Goal: Task Accomplishment & Management: Use online tool/utility

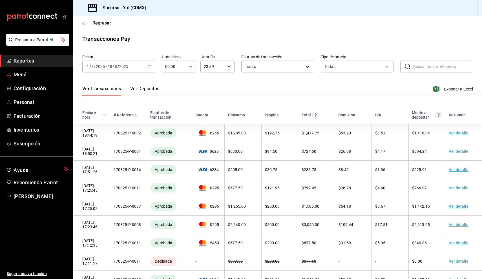
scroll to position [384, 0]
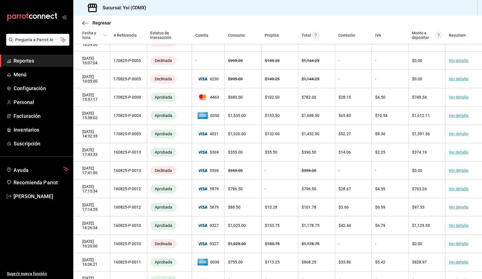
click at [47, 64] on span "Reportes" at bounding box center [41, 61] width 55 height 8
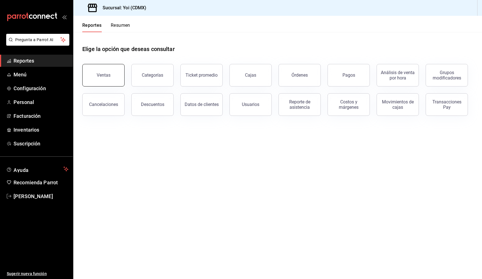
click at [117, 75] on button "Ventas" at bounding box center [103, 75] width 42 height 23
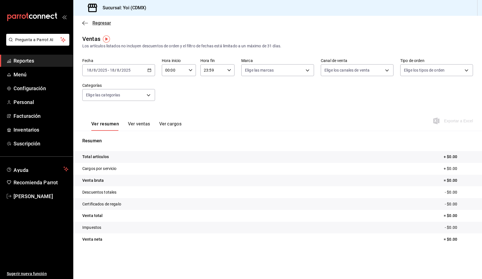
click at [85, 24] on icon "button" at bounding box center [85, 23] width 6 height 5
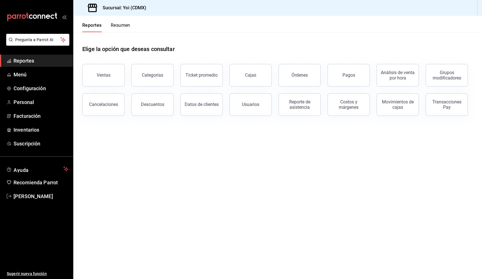
click at [126, 28] on button "Resumen" at bounding box center [120, 28] width 19 height 10
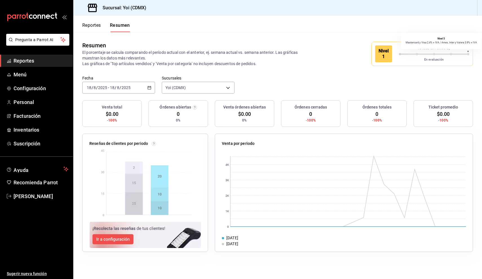
click at [457, 54] on span at bounding box center [459, 54] width 15 height 1
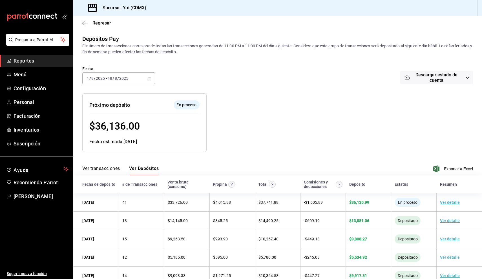
click at [138, 79] on div "[DATE] [DATE] - [DATE] [DATE]" at bounding box center [118, 78] width 73 height 12
click at [147, 79] on div "[DATE] [DATE] - [DATE] [DATE]" at bounding box center [118, 78] width 73 height 12
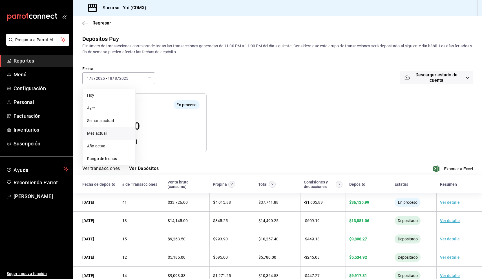
click at [107, 137] on li "Mes actual" at bounding box center [109, 133] width 53 height 13
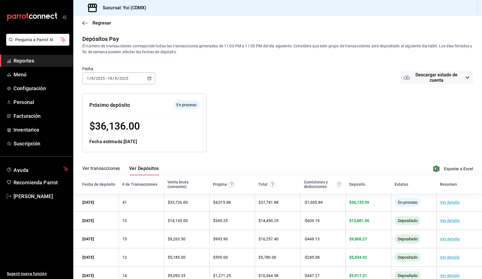
click at [114, 166] on button "Ver transacciones" at bounding box center [101, 171] width 38 height 10
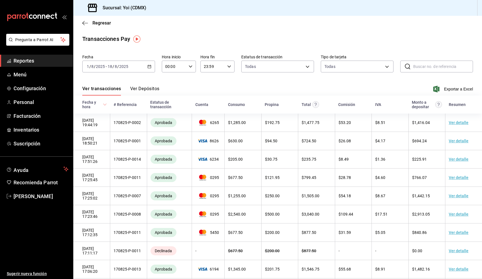
click at [148, 87] on button "Ver Depósitos" at bounding box center [144, 91] width 29 height 10
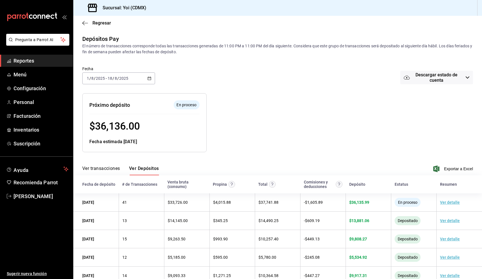
click at [423, 72] on button "Descargar estado de cuenta" at bounding box center [436, 78] width 73 height 14
click at [423, 72] on div at bounding box center [241, 139] width 482 height 279
click at [422, 78] on span "Descargar estado de cuenta" at bounding box center [436, 77] width 53 height 11
click at [340, 115] on div at bounding box center [241, 139] width 482 height 279
click at [444, 167] on span "Exportar a Excel" at bounding box center [453, 168] width 39 height 7
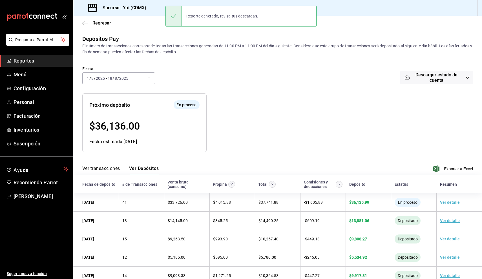
click at [43, 61] on span "Reportes" at bounding box center [41, 61] width 55 height 8
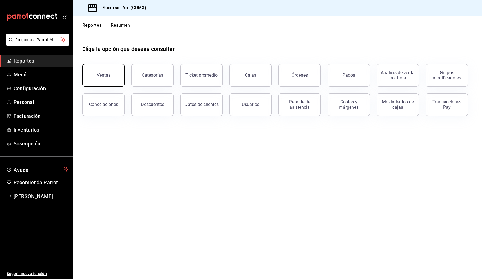
click at [111, 83] on button "Ventas" at bounding box center [103, 75] width 42 height 23
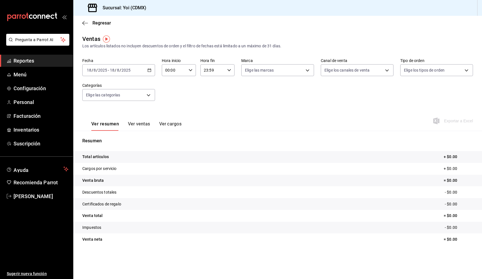
click at [157, 70] on div "Fecha [DATE] [DATE] - [DATE] [DATE] Hora inicio 00:00 Hora inicio Hora fin 23:5…" at bounding box center [277, 83] width 391 height 50
click at [154, 70] on div "[DATE] [DATE] - [DATE] [DATE]" at bounding box center [118, 70] width 73 height 12
click at [111, 123] on span "Mes actual" at bounding box center [109, 125] width 44 height 6
